Goal: Transaction & Acquisition: Purchase product/service

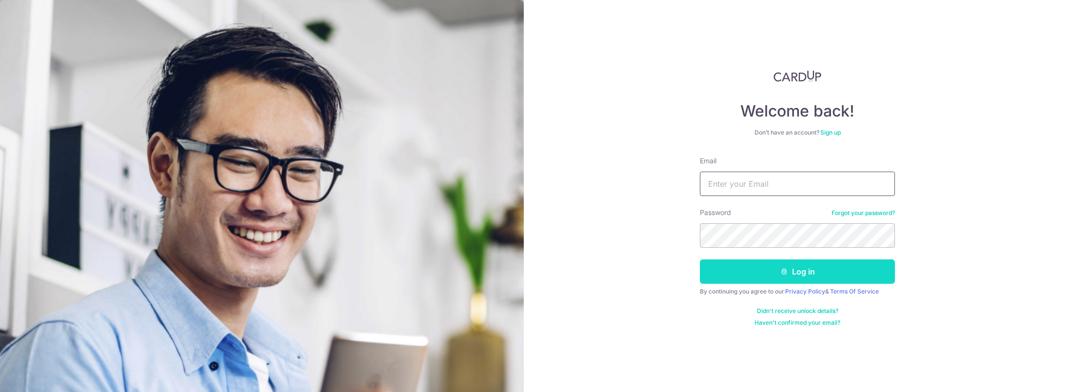
type input "[EMAIL_ADDRESS][DOMAIN_NAME]"
click at [736, 269] on button "Log in" at bounding box center [797, 271] width 195 height 24
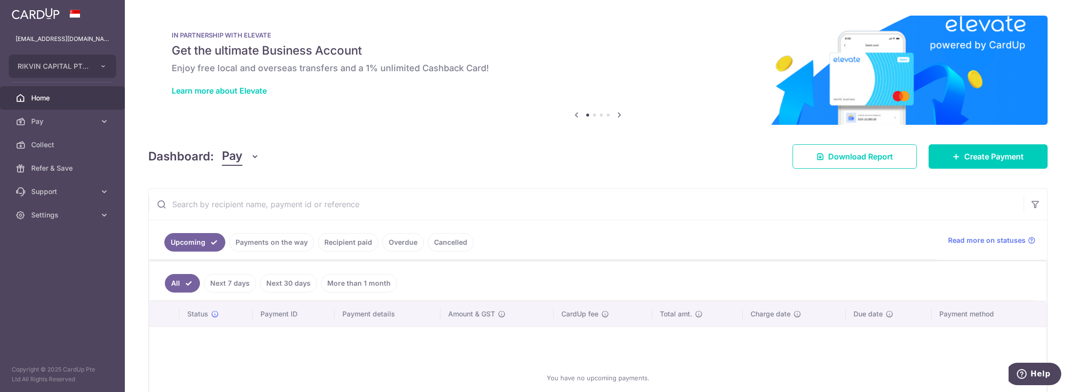
click at [354, 242] on link "Recipient paid" at bounding box center [348, 242] width 60 height 19
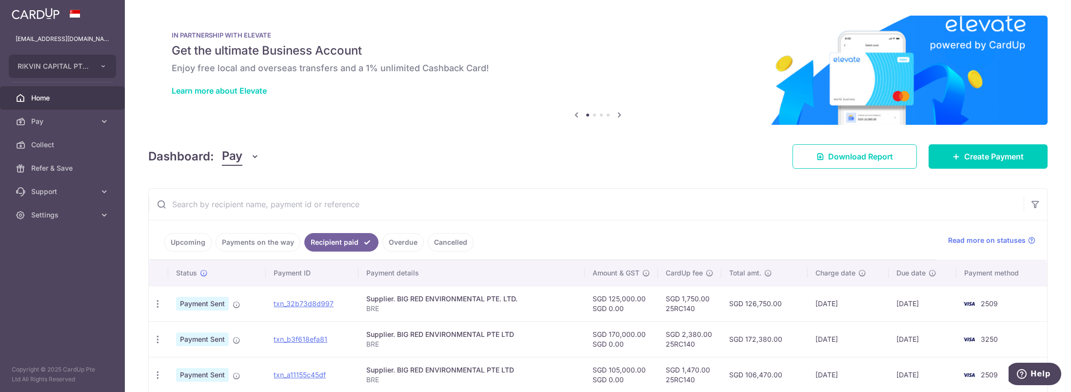
click at [288, 239] on link "Payments on the way" at bounding box center [258, 242] width 85 height 19
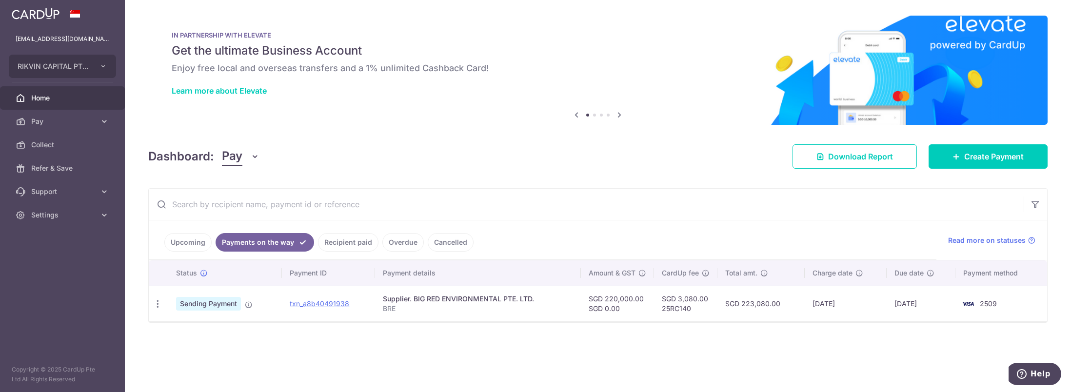
click at [196, 244] on link "Upcoming" at bounding box center [187, 242] width 47 height 19
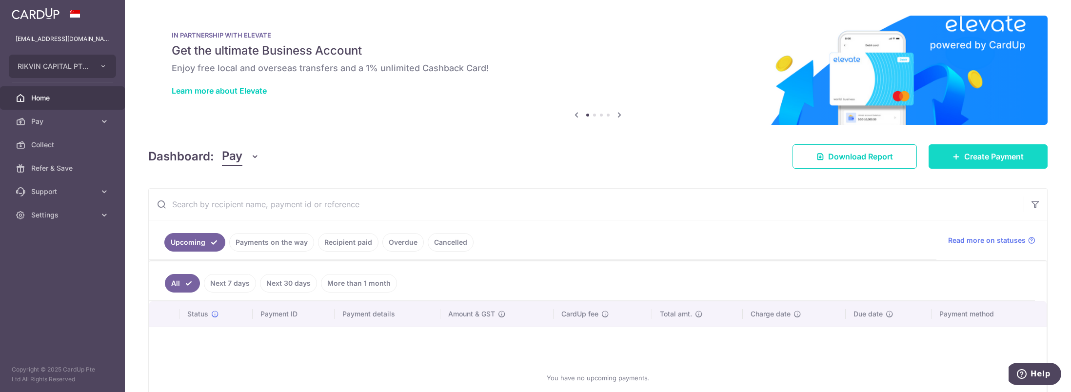
click at [954, 150] on link "Create Payment" at bounding box center [987, 156] width 119 height 24
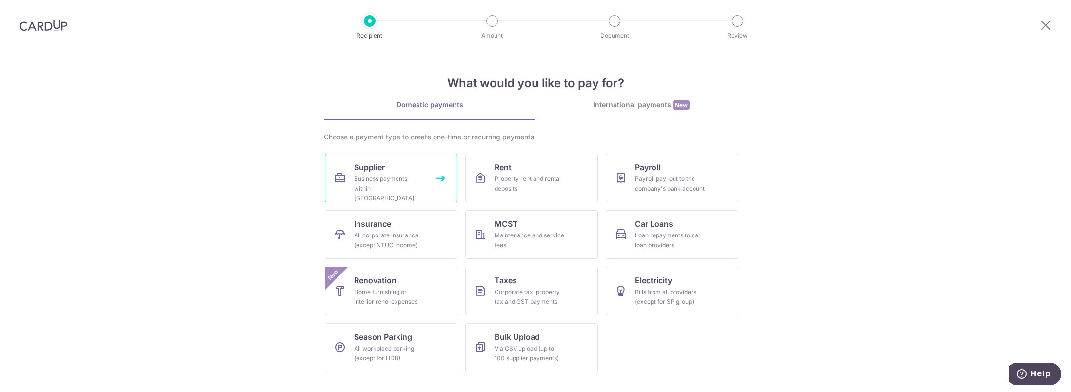
click at [428, 172] on link "Supplier Business payments within Singapore" at bounding box center [391, 178] width 133 height 49
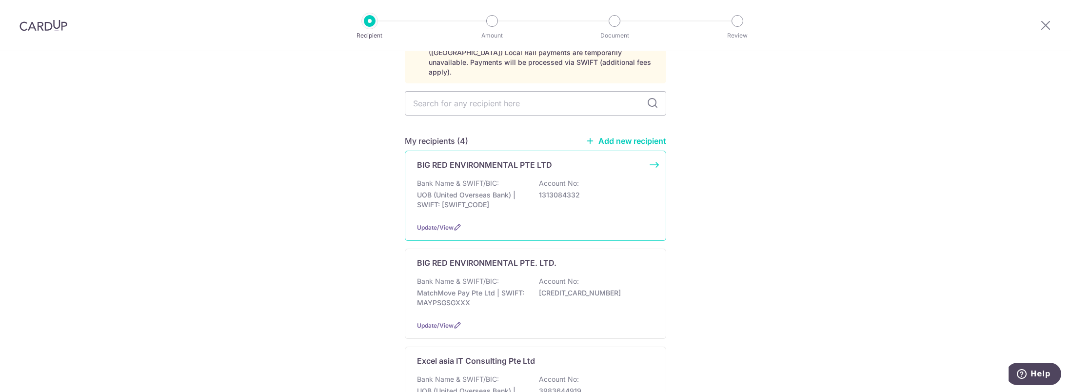
scroll to position [146, 0]
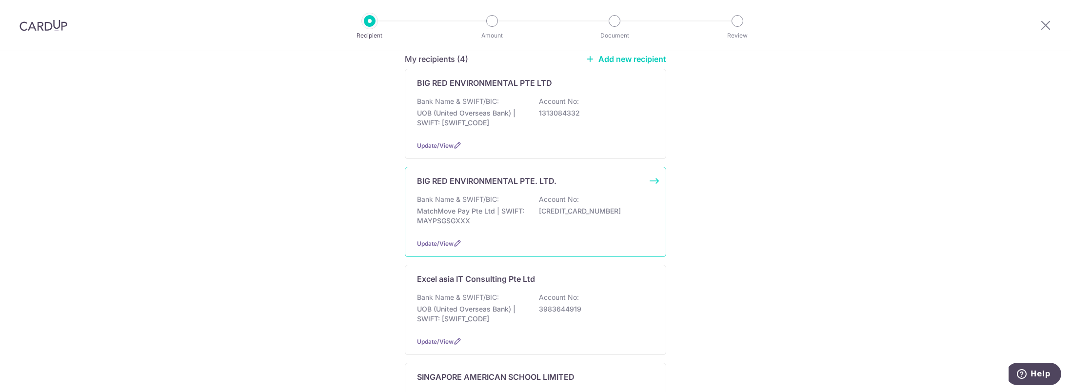
click at [514, 224] on div "BIG RED ENVIRONMENTAL PTE. LTD. Bank Name & SWIFT/BIC: MatchMove Pay Pte Ltd | …" at bounding box center [535, 212] width 261 height 90
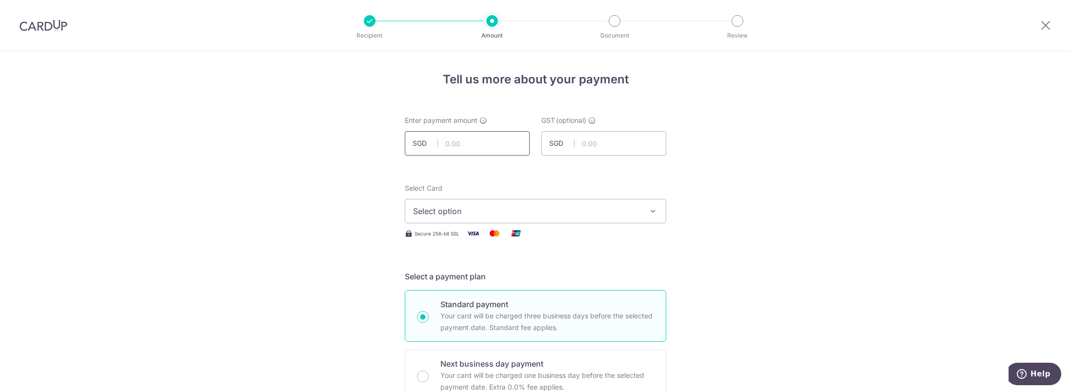
click at [451, 145] on input "text" at bounding box center [467, 143] width 125 height 24
type input "2"
type input "500,000.00"
click at [528, 214] on span "Select option" at bounding box center [526, 211] width 227 height 12
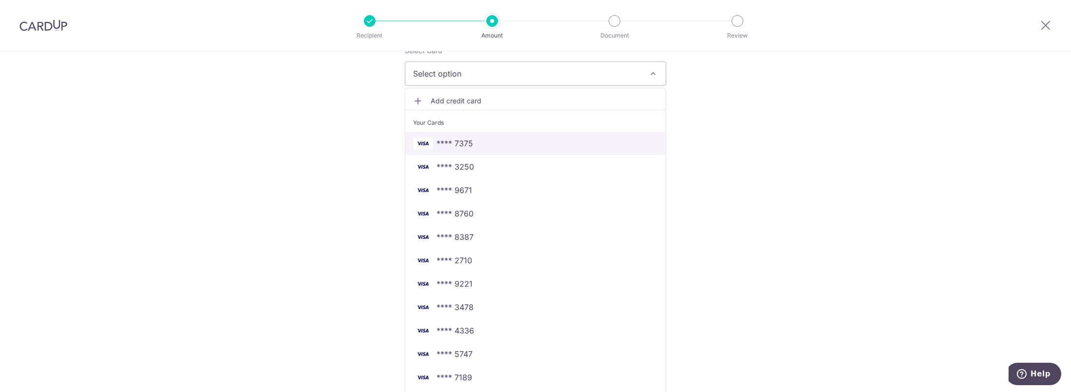
scroll to position [146, 0]
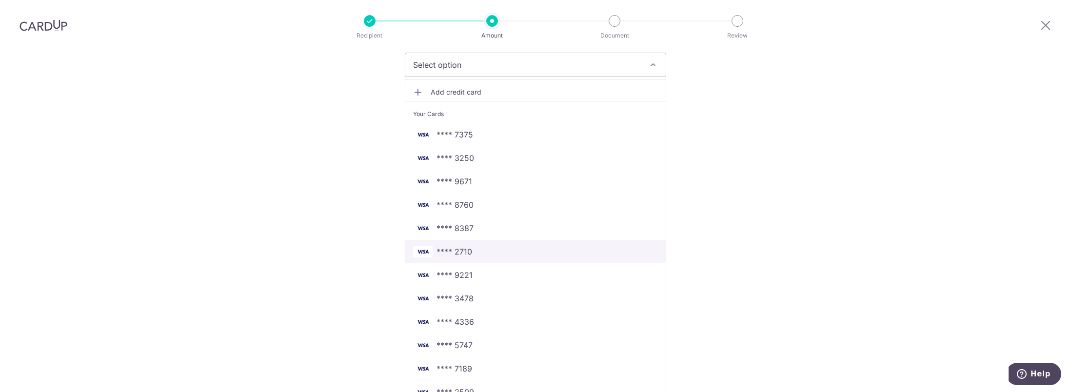
click at [503, 254] on span "**** 2710" at bounding box center [535, 252] width 245 height 12
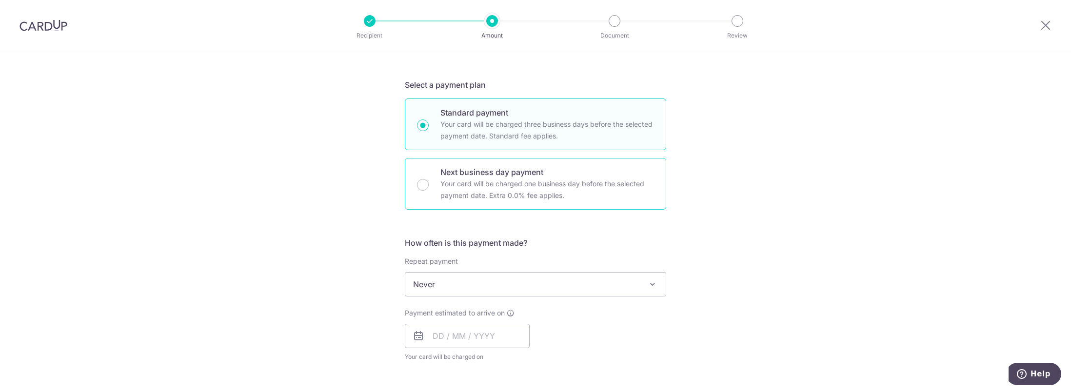
scroll to position [244, 0]
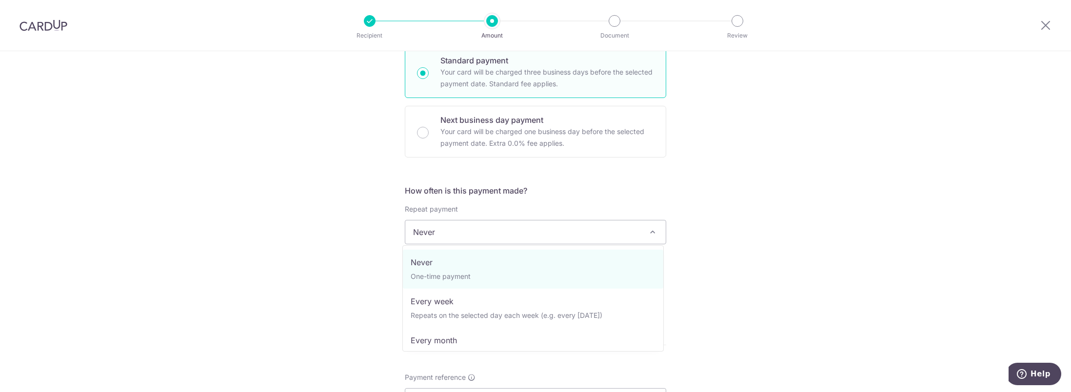
click at [449, 237] on span "Never" at bounding box center [535, 231] width 260 height 23
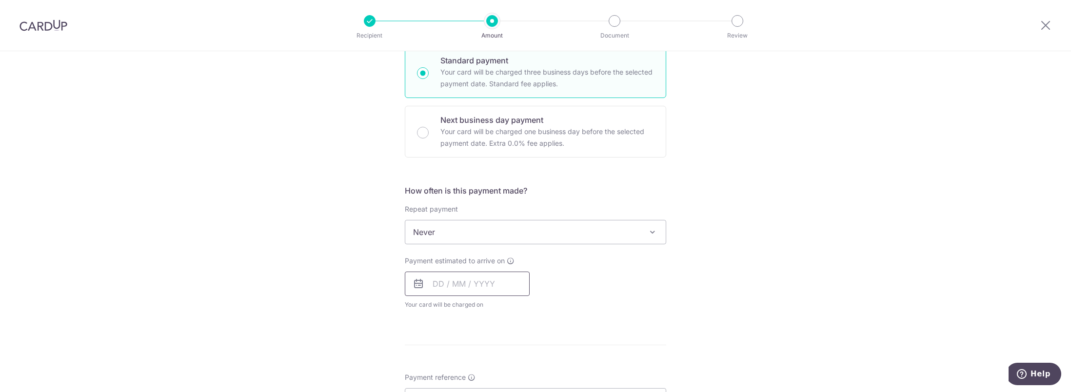
click at [467, 281] on input "text" at bounding box center [467, 284] width 125 height 24
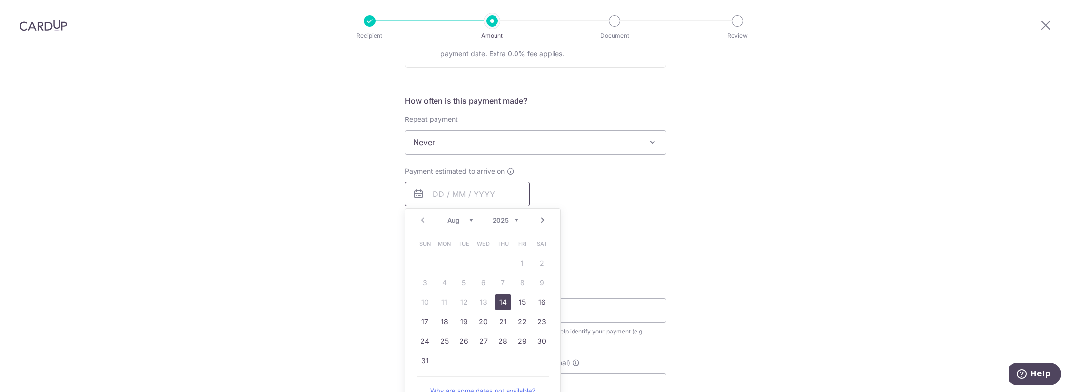
scroll to position [341, 0]
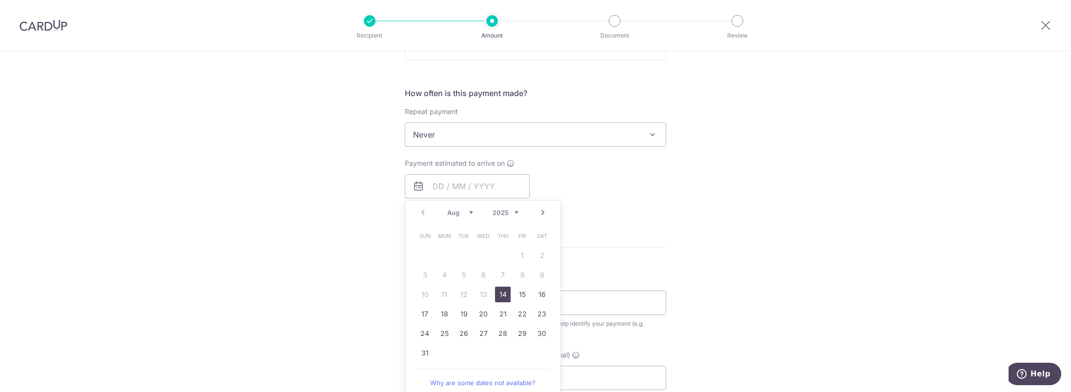
click at [580, 240] on form "Enter payment amount SGD 500,000.00 500000.00 GST (optional) SGD Select Card **…" at bounding box center [535, 192] width 261 height 837
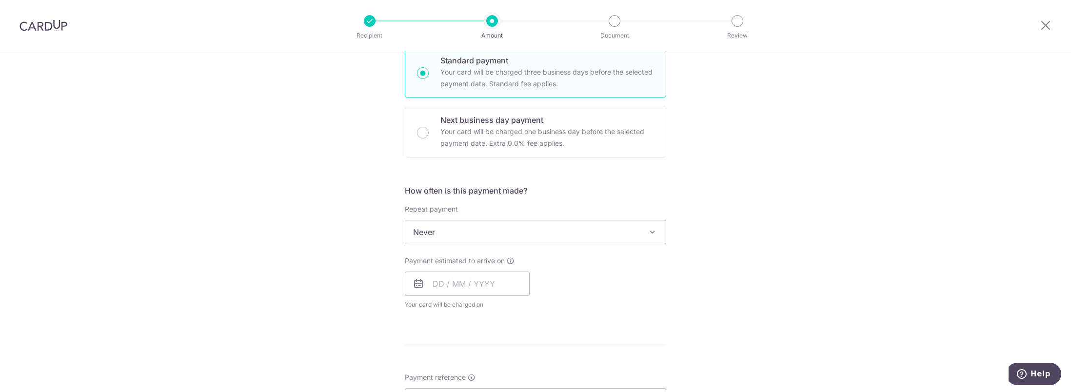
scroll to position [195, 0]
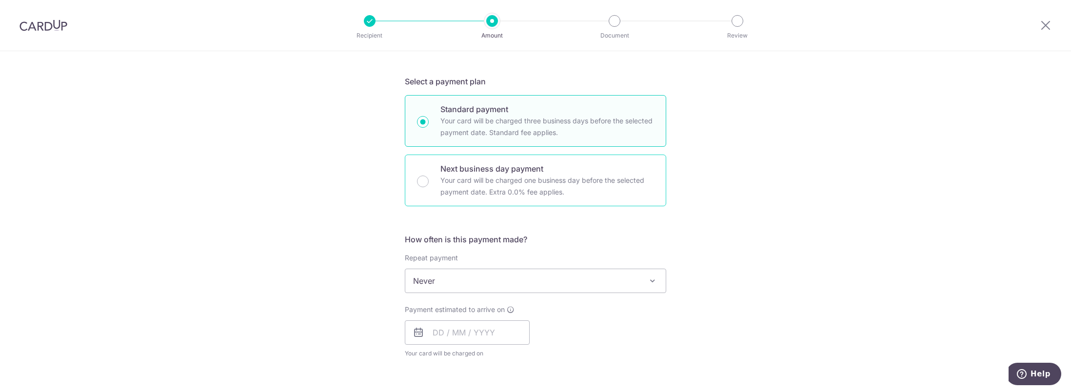
click at [452, 182] on p "Your card will be charged one business day before the selected payment date. Ex…" at bounding box center [547, 186] width 214 height 23
click at [429, 182] on input "Next business day payment Your card will be charged one business day before the…" at bounding box center [423, 182] width 12 height 12
radio input "false"
radio input "true"
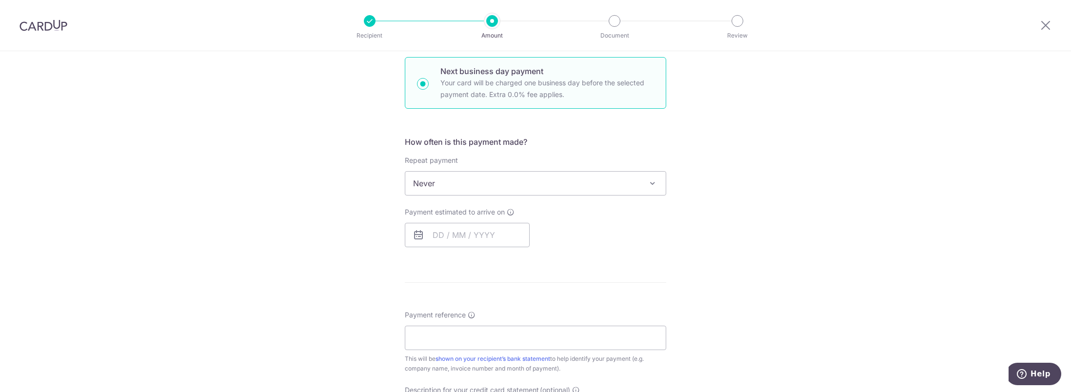
scroll to position [341, 0]
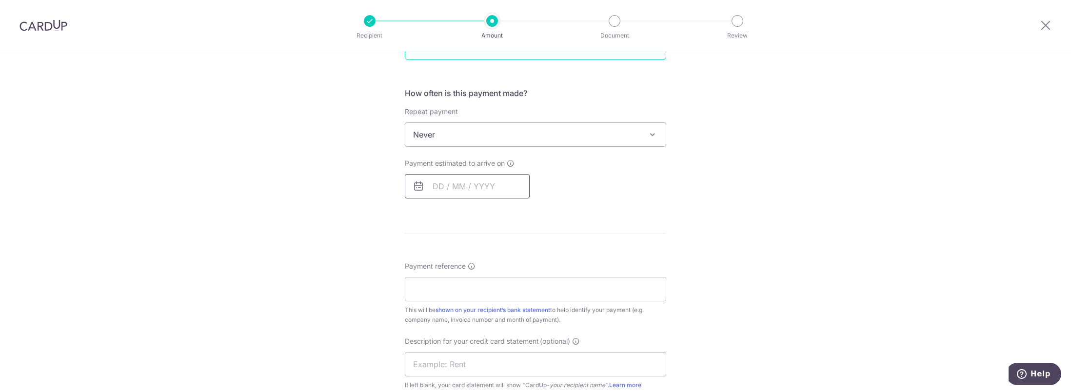
click at [466, 186] on input "text" at bounding box center [467, 186] width 125 height 24
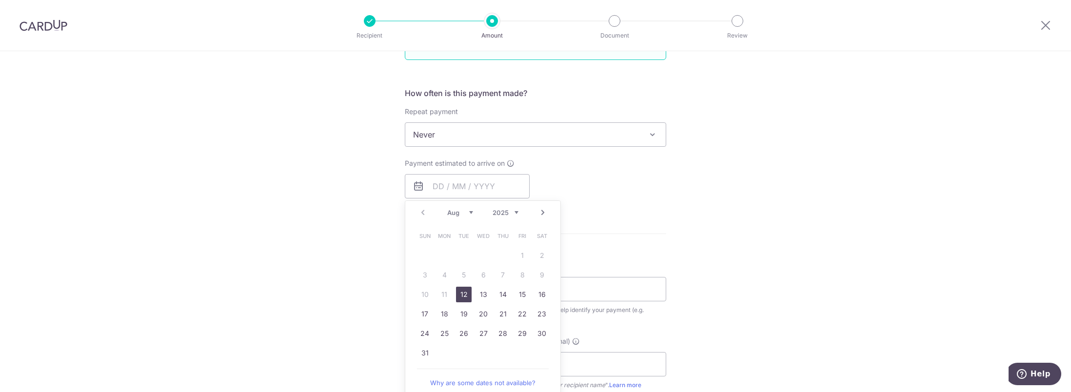
click at [467, 293] on link "12" at bounding box center [464, 295] width 16 height 16
type input "[DATE]"
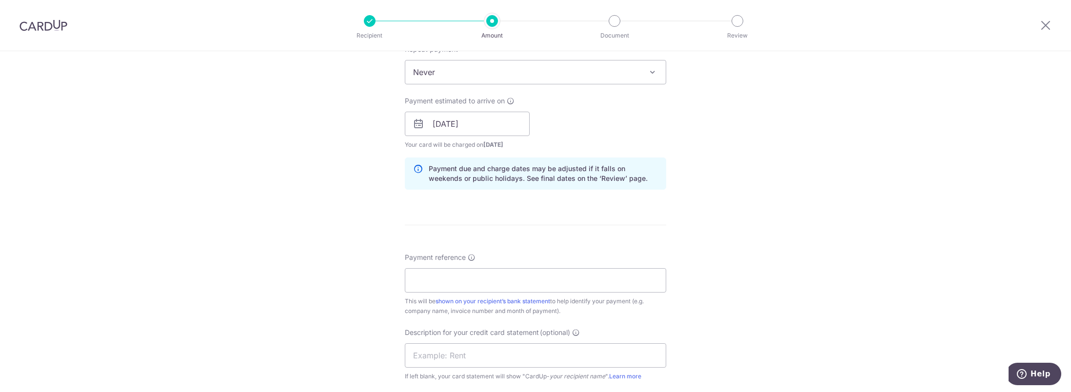
scroll to position [439, 0]
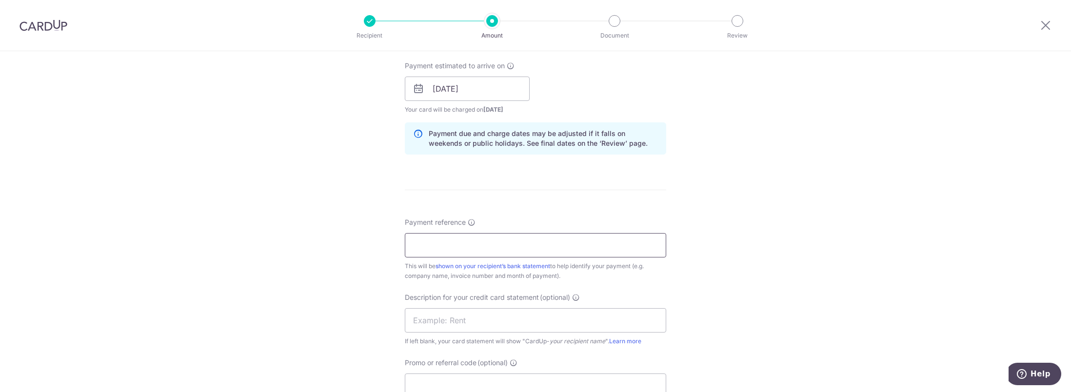
click at [459, 250] on input "Payment reference" at bounding box center [535, 245] width 261 height 24
type input "BRE"
click at [601, 285] on div "Payment reference BRE 3/35 This will be shown on your recipient’s bank statemen…" at bounding box center [535, 307] width 261 height 180
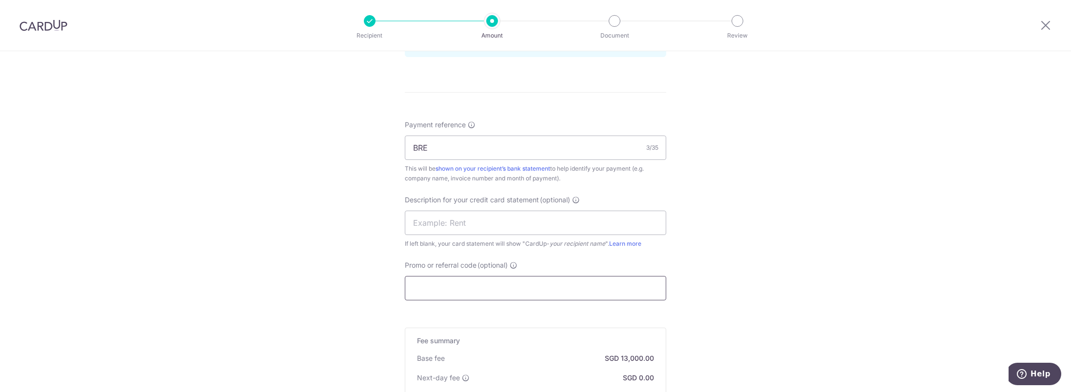
scroll to position [585, 0]
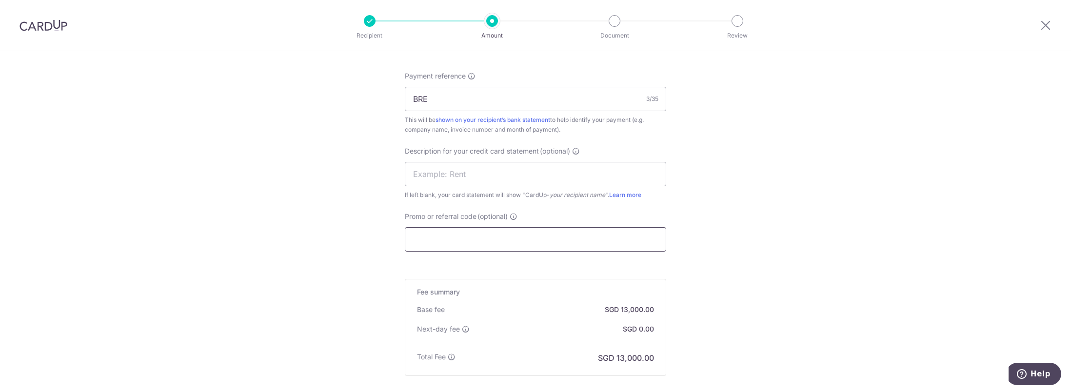
click at [450, 245] on input "Promo or referral code (optional)" at bounding box center [535, 239] width 261 height 24
type input "2"
type input "5"
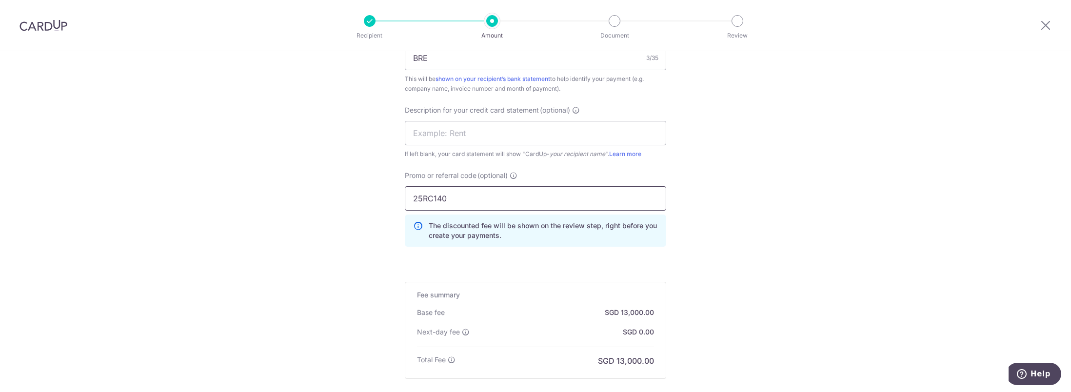
scroll to position [683, 0]
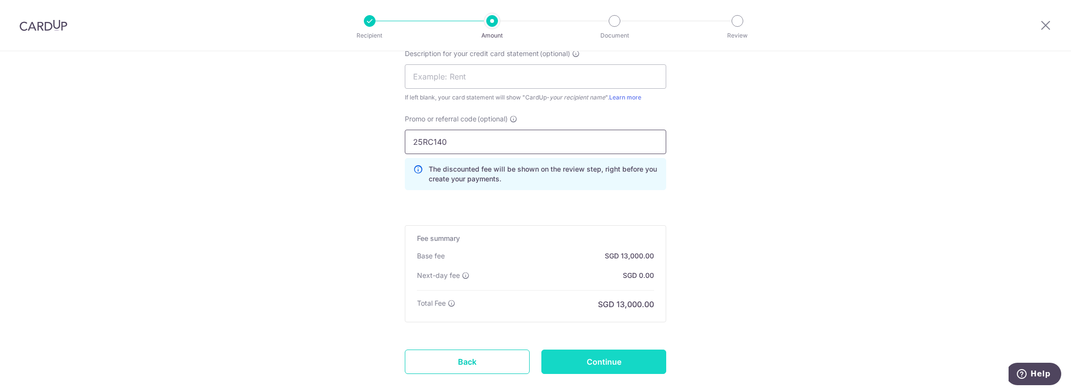
type input "25RC140"
click at [587, 357] on input "Continue" at bounding box center [603, 362] width 125 height 24
type input "Create Schedule"
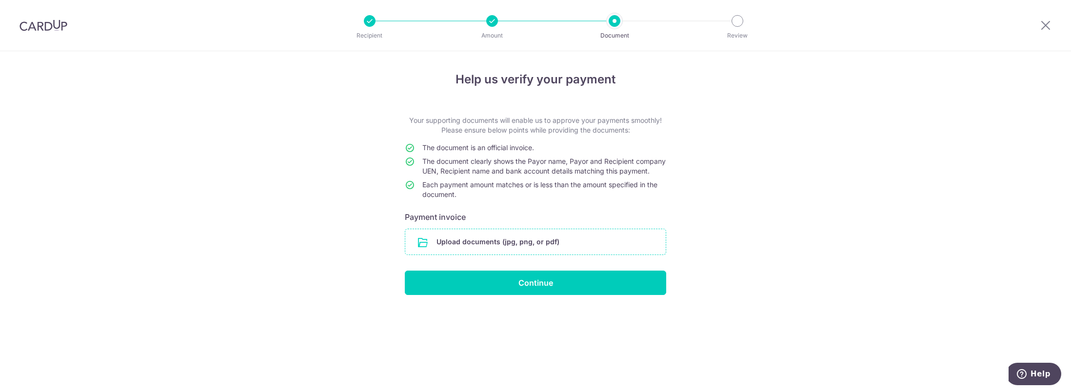
click at [449, 248] on input "file" at bounding box center [535, 241] width 260 height 25
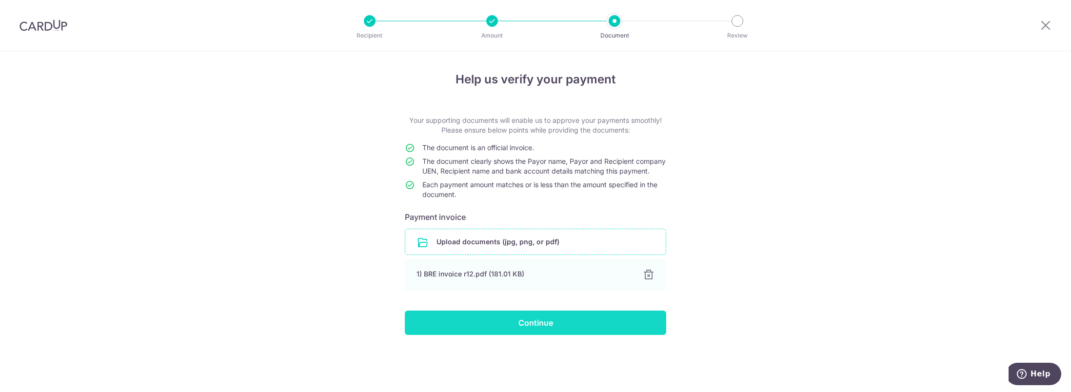
click at [480, 327] on input "Continue" at bounding box center [535, 323] width 261 height 24
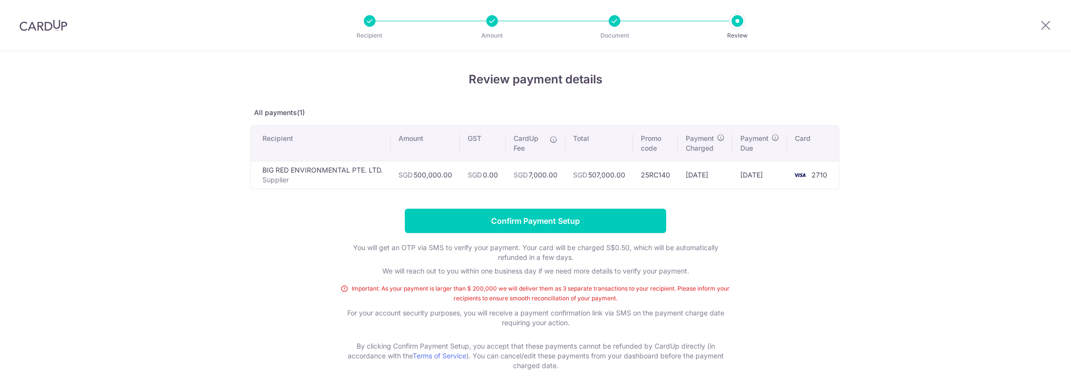
scroll to position [35, 0]
